Goal: Task Accomplishment & Management: Use online tool/utility

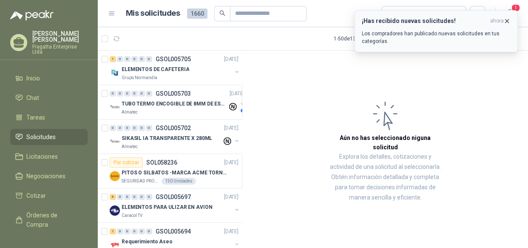
click at [398, 36] on p "Los compradores han publicado nuevas solicitudes en tus categorías." at bounding box center [436, 37] width 149 height 15
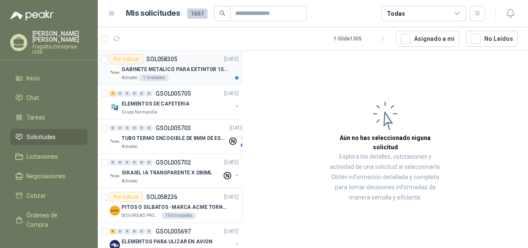
click at [200, 75] on div "Almatec 1 Unidades" at bounding box center [180, 77] width 117 height 7
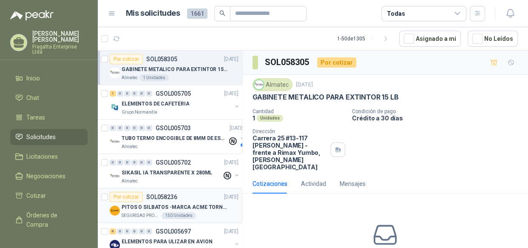
click at [174, 202] on div "PITOS O SILBATOS -MARCA ACME TORNADO 635" at bounding box center [180, 207] width 117 height 10
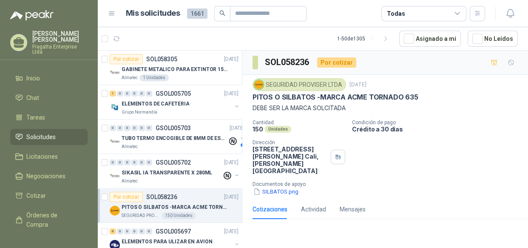
click at [442, 10] on div "Todas" at bounding box center [423, 13] width 85 height 15
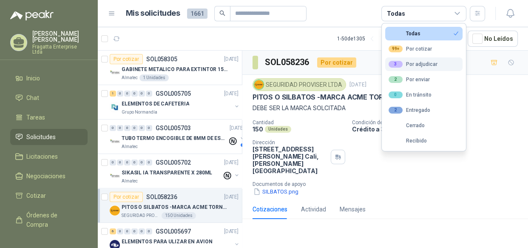
click at [426, 59] on button "3 Por adjudicar" at bounding box center [423, 64] width 77 height 14
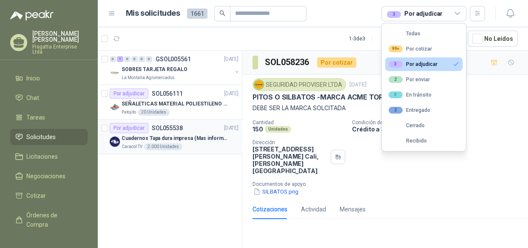
click at [207, 141] on p "Cuadernos Tapa dura impresa (Mas informacion en el adjunto)" at bounding box center [175, 138] width 106 height 8
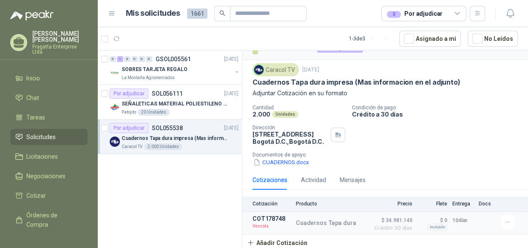
scroll to position [16, 0]
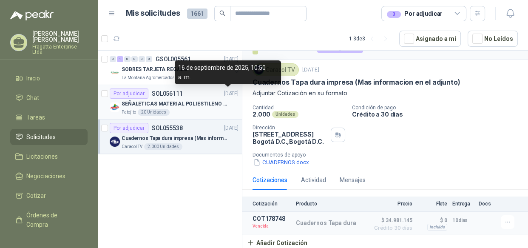
click at [211, 93] on div "Por adjudicar SOL056111 [DATE]" at bounding box center [174, 93] width 129 height 10
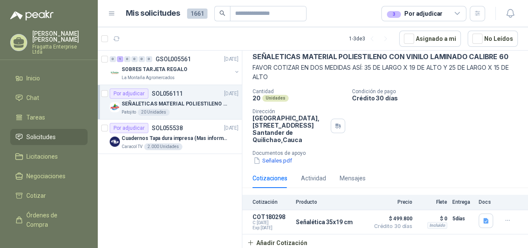
scroll to position [42, 0]
click at [205, 73] on div "SOBRES TARJETA REGALO" at bounding box center [177, 69] width 110 height 10
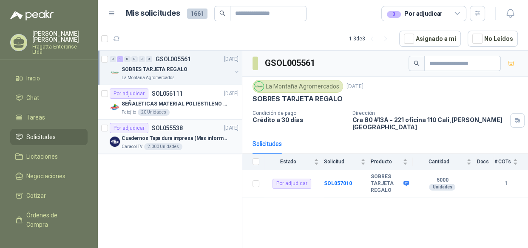
click at [202, 131] on div "Por adjudicar SOL055538 [DATE]" at bounding box center [174, 128] width 129 height 10
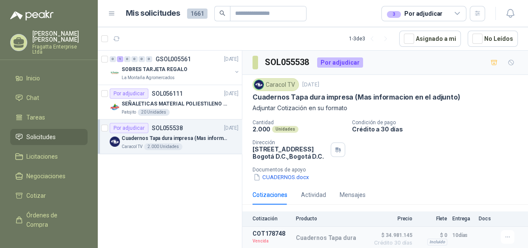
scroll to position [16, 0]
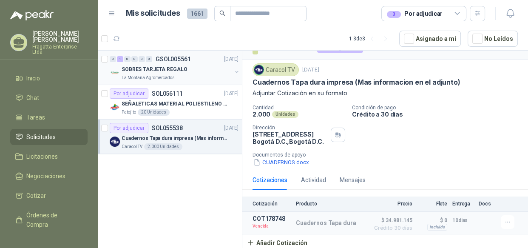
click at [187, 74] on div "La Montaña Agromercados" at bounding box center [177, 77] width 110 height 7
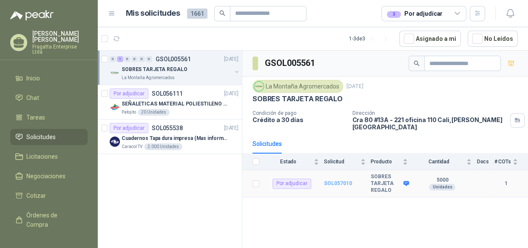
click at [335, 180] on b "SOL057010" at bounding box center [338, 183] width 28 height 6
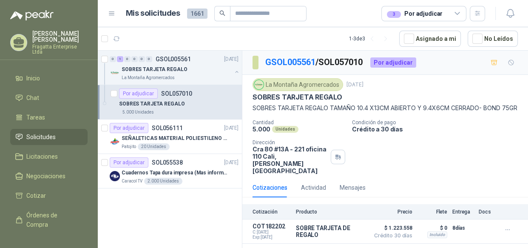
scroll to position [6, 0]
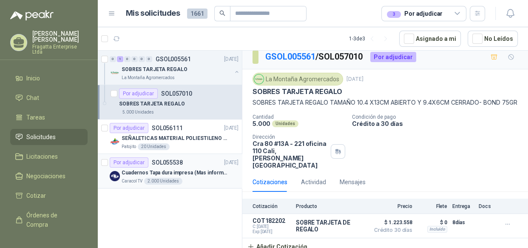
click at [192, 165] on div "Por adjudicar SOL055538 [DATE]" at bounding box center [174, 162] width 129 height 10
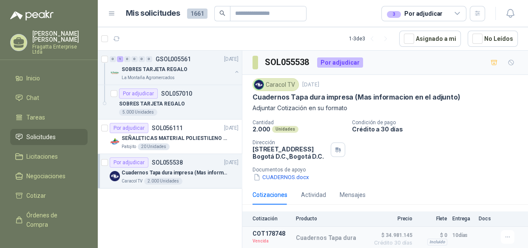
scroll to position [16, 0]
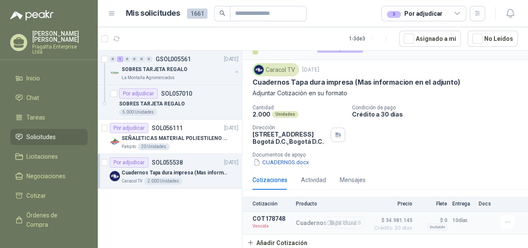
click at [330, 220] on button "Detalles" at bounding box center [345, 222] width 40 height 11
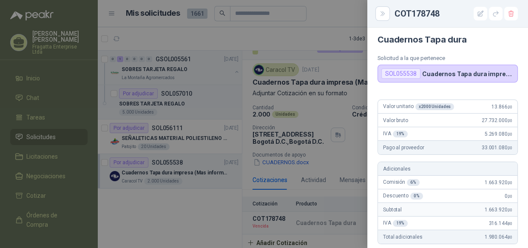
scroll to position [0, 0]
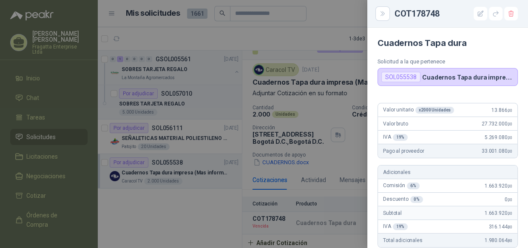
click at [302, 42] on div at bounding box center [264, 124] width 528 height 248
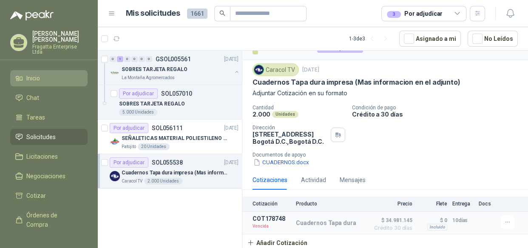
click at [24, 73] on li "Inicio" at bounding box center [48, 77] width 67 height 9
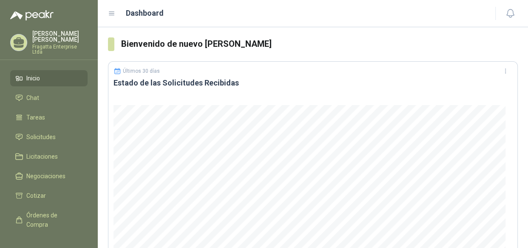
click at [40, 73] on span "Inicio" at bounding box center [33, 77] width 14 height 9
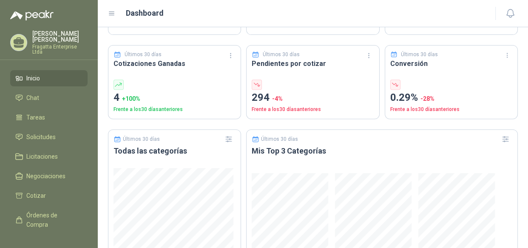
scroll to position [301, 0]
